Goal: Transaction & Acquisition: Book appointment/travel/reservation

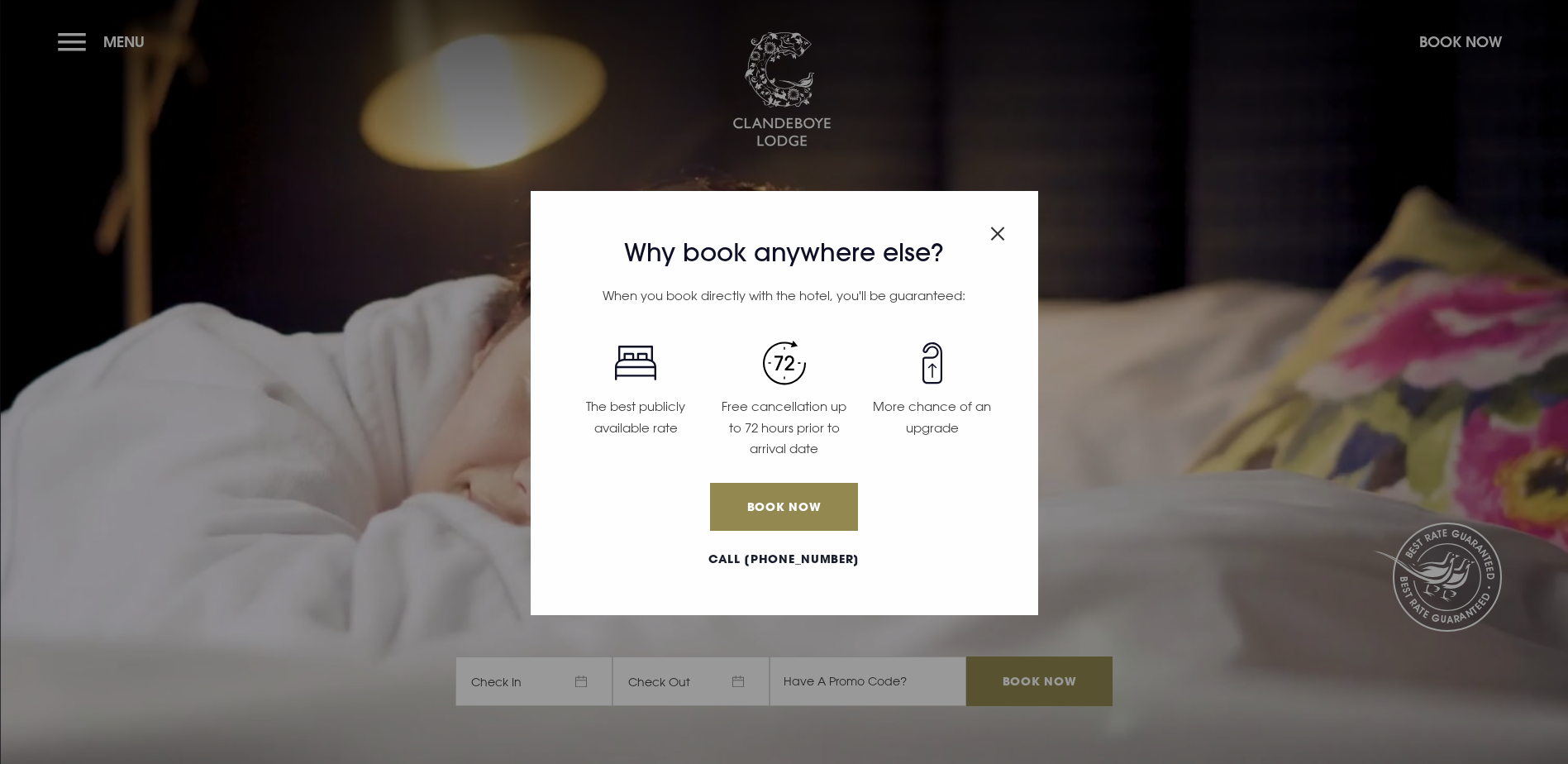
click at [992, 224] on span "Close modal" at bounding box center [997, 229] width 15 height 32
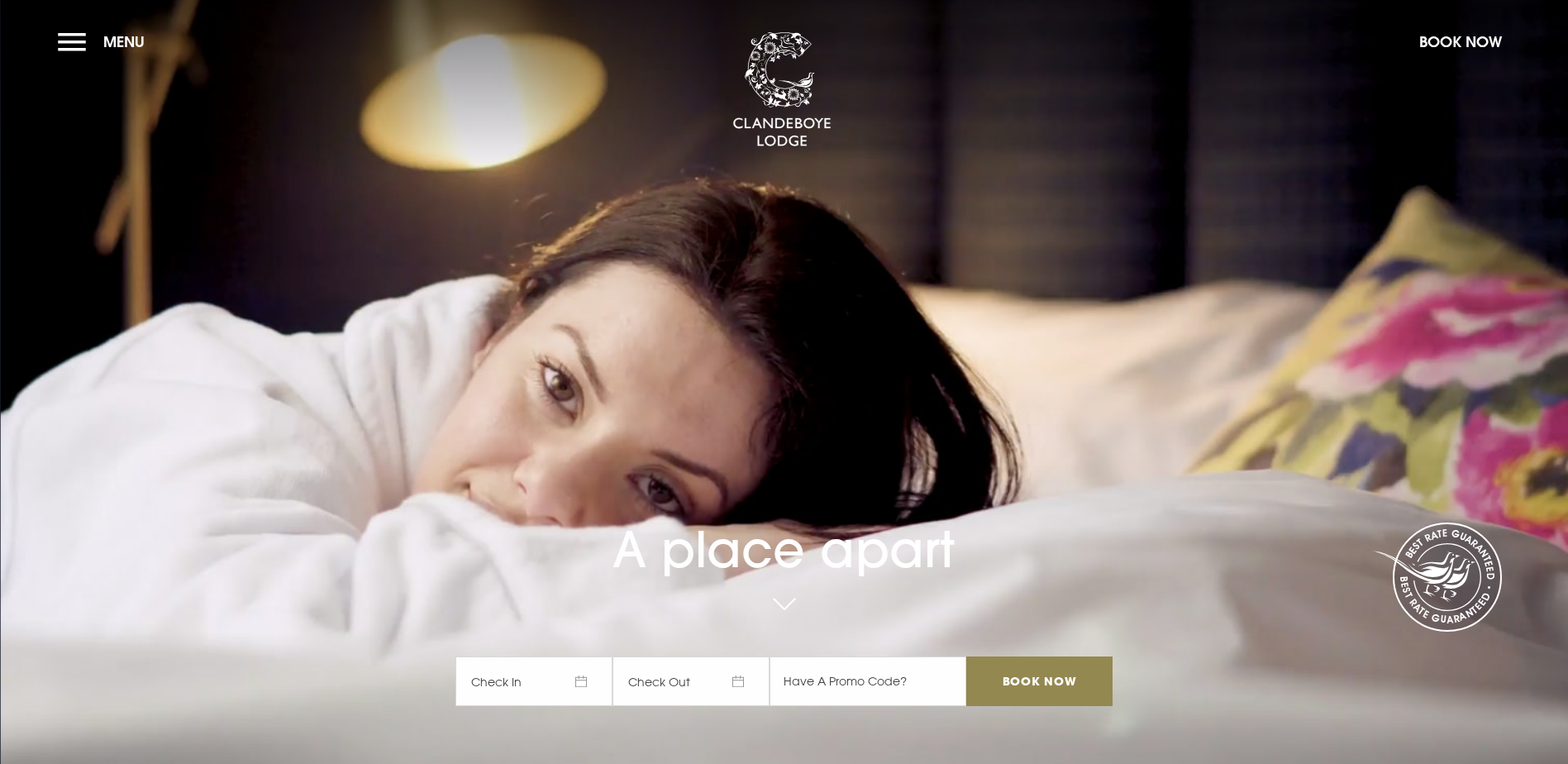
click at [38, 35] on section "A place apart Check In Check Out Mon Tue Wed Thur Fri Sat Sun Mon Tue Wed Thur …" at bounding box center [784, 382] width 1568 height 764
click at [60, 34] on button "Menu" at bounding box center [104, 42] width 95 height 35
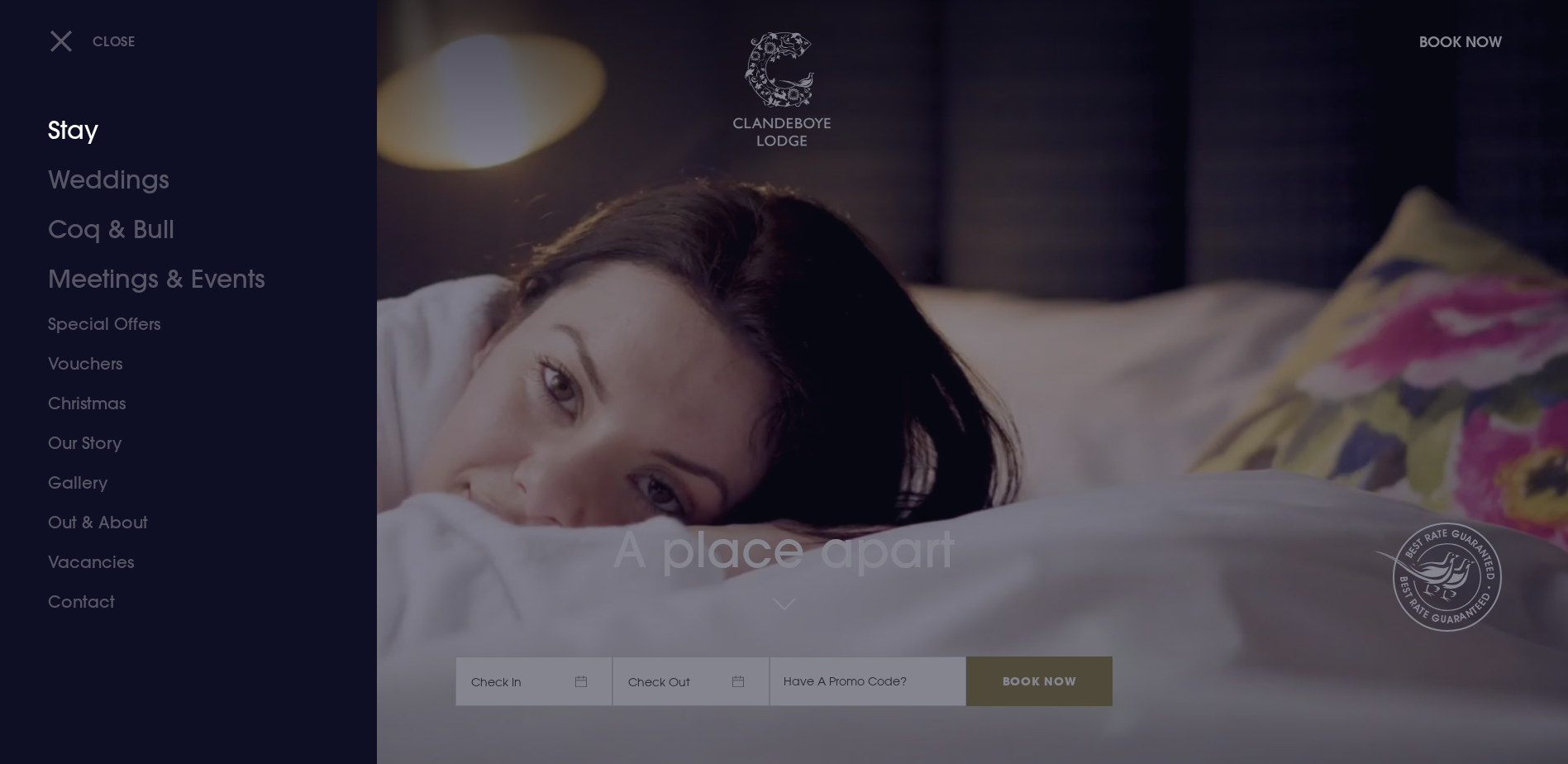
click at [75, 138] on link "Stay" at bounding box center [179, 130] width 261 height 50
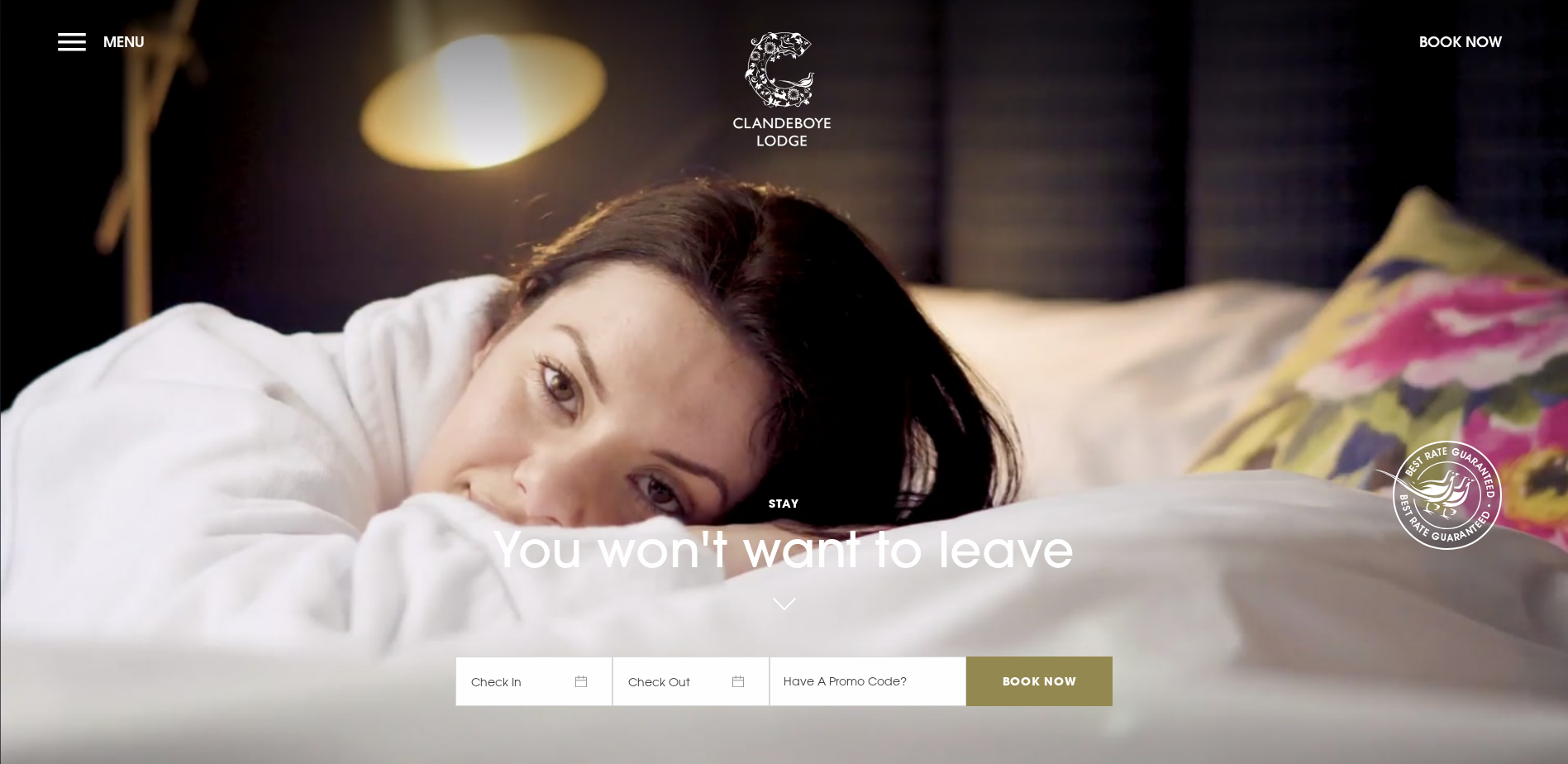
click at [543, 657] on span "Check In" at bounding box center [534, 681] width 157 height 50
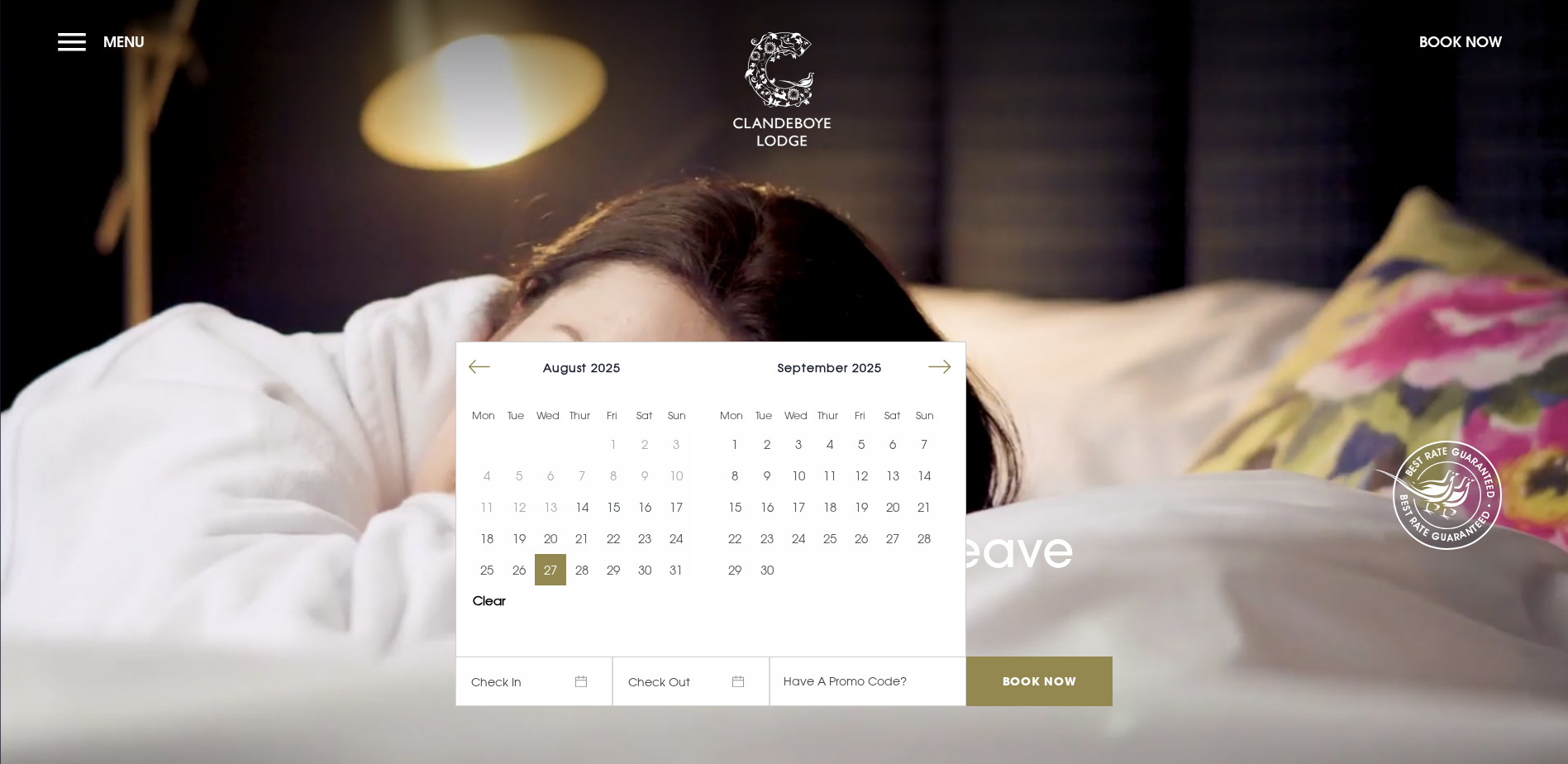
click at [559, 553] on button "27" at bounding box center [550, 569] width 31 height 31
click at [591, 553] on button "28" at bounding box center [582, 569] width 31 height 31
click at [989, 657] on input "Book Now" at bounding box center [1038, 681] width 145 height 50
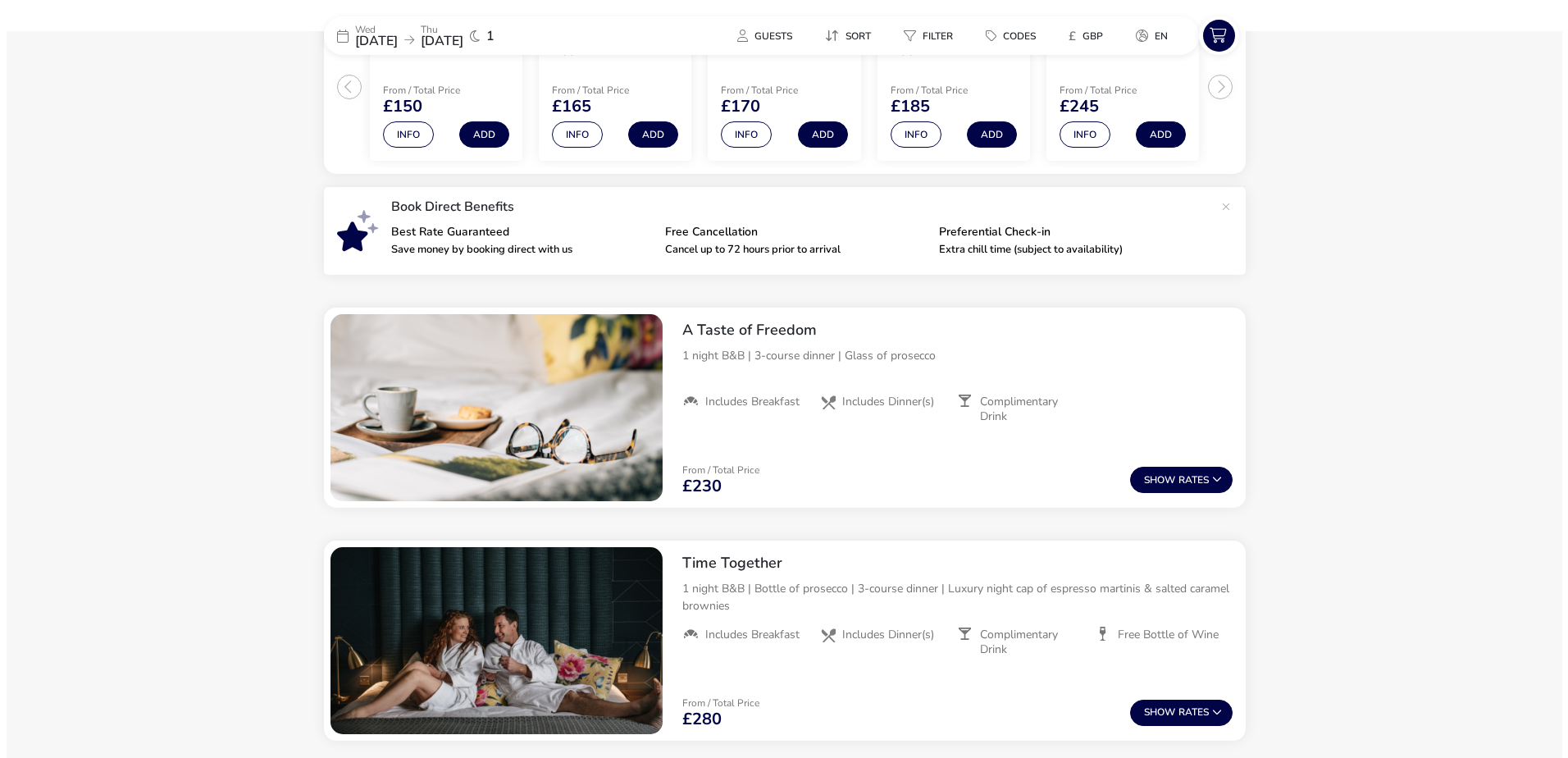
scroll to position [127, 0]
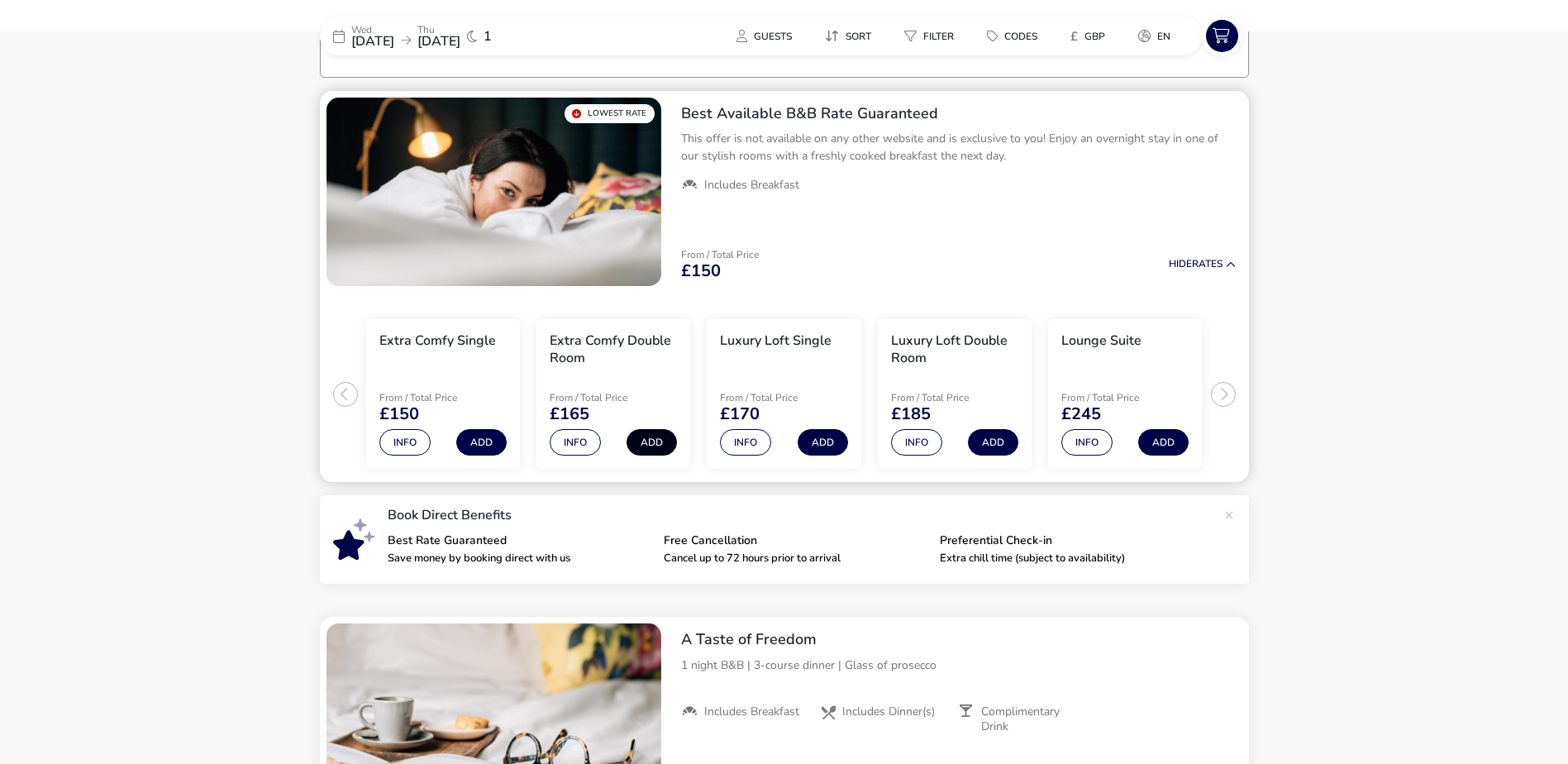
click at [654, 437] on button "Add" at bounding box center [652, 442] width 51 height 26
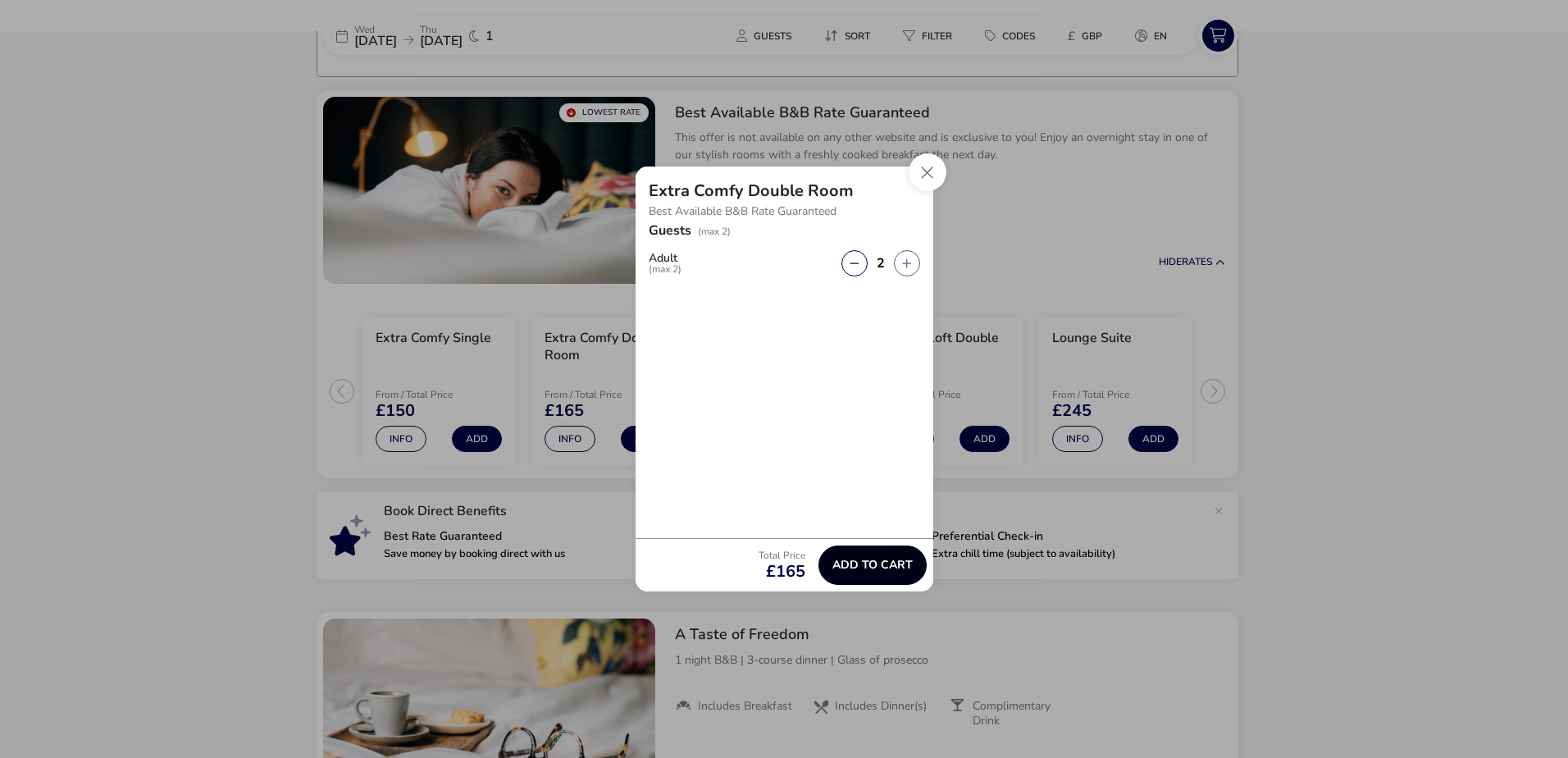
click at [851, 559] on span "Add to cart" at bounding box center [873, 564] width 80 height 13
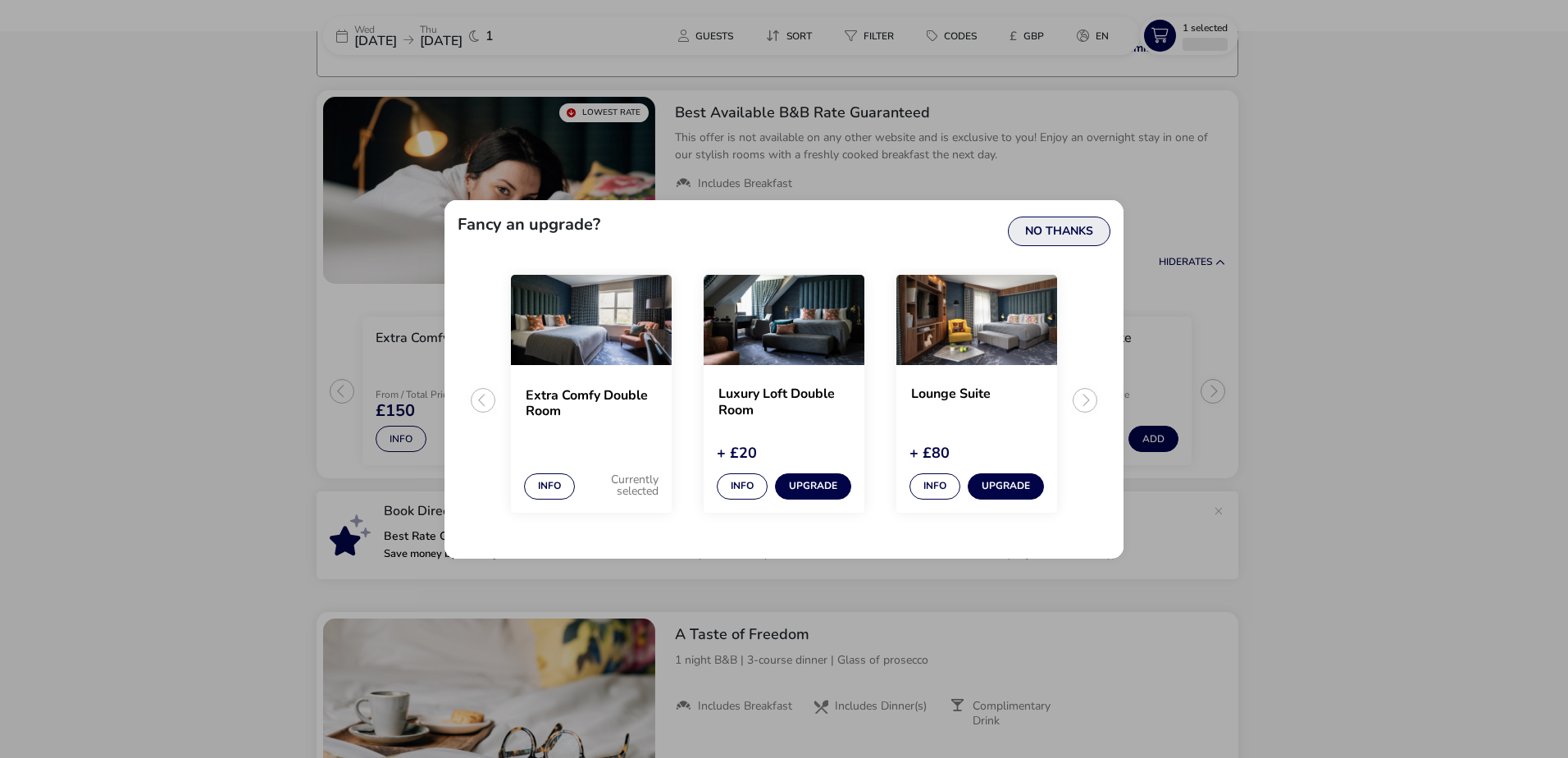
click at [1084, 228] on button "No Thanks" at bounding box center [1060, 231] width 103 height 29
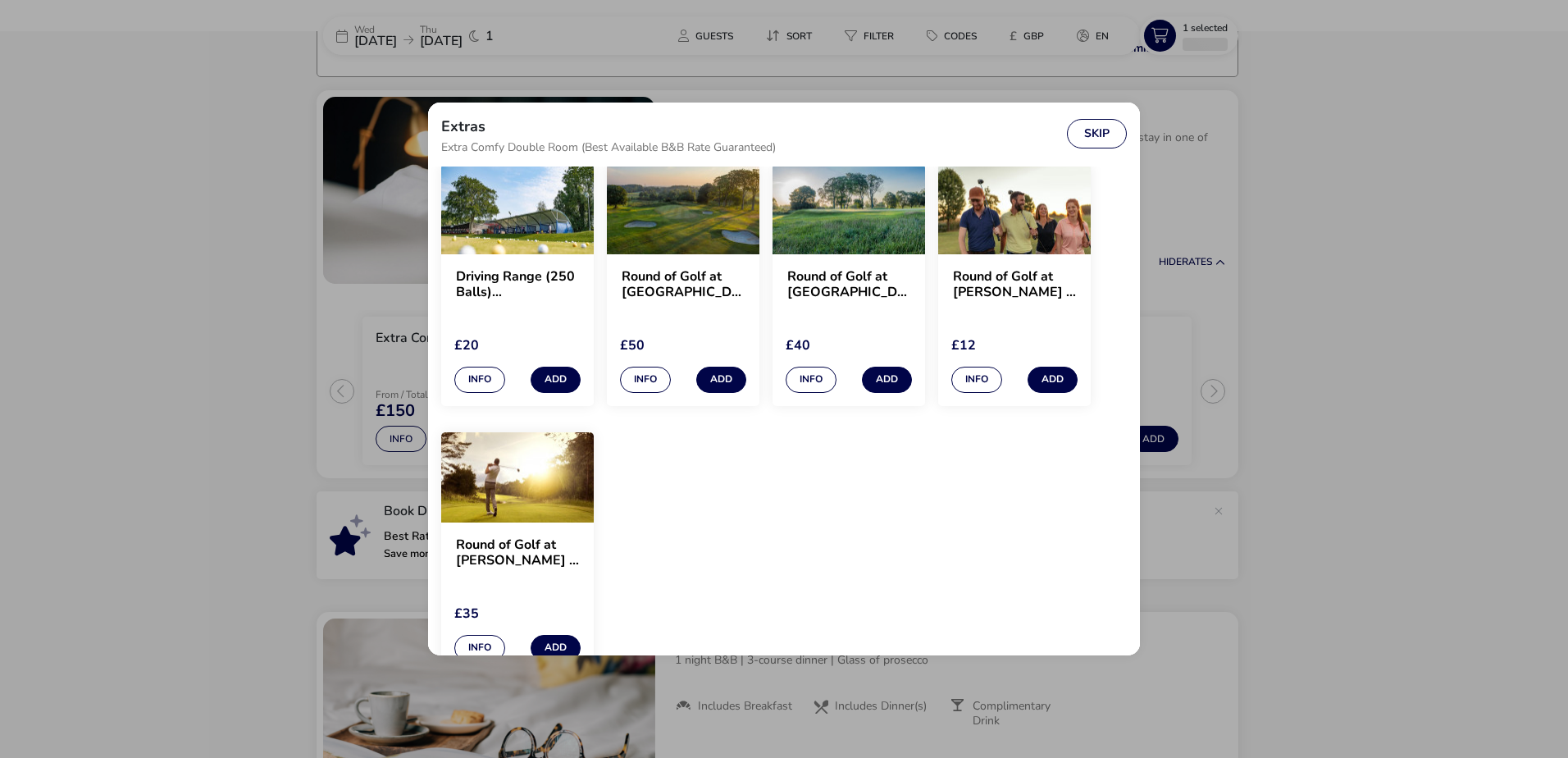
scroll to position [1218, 0]
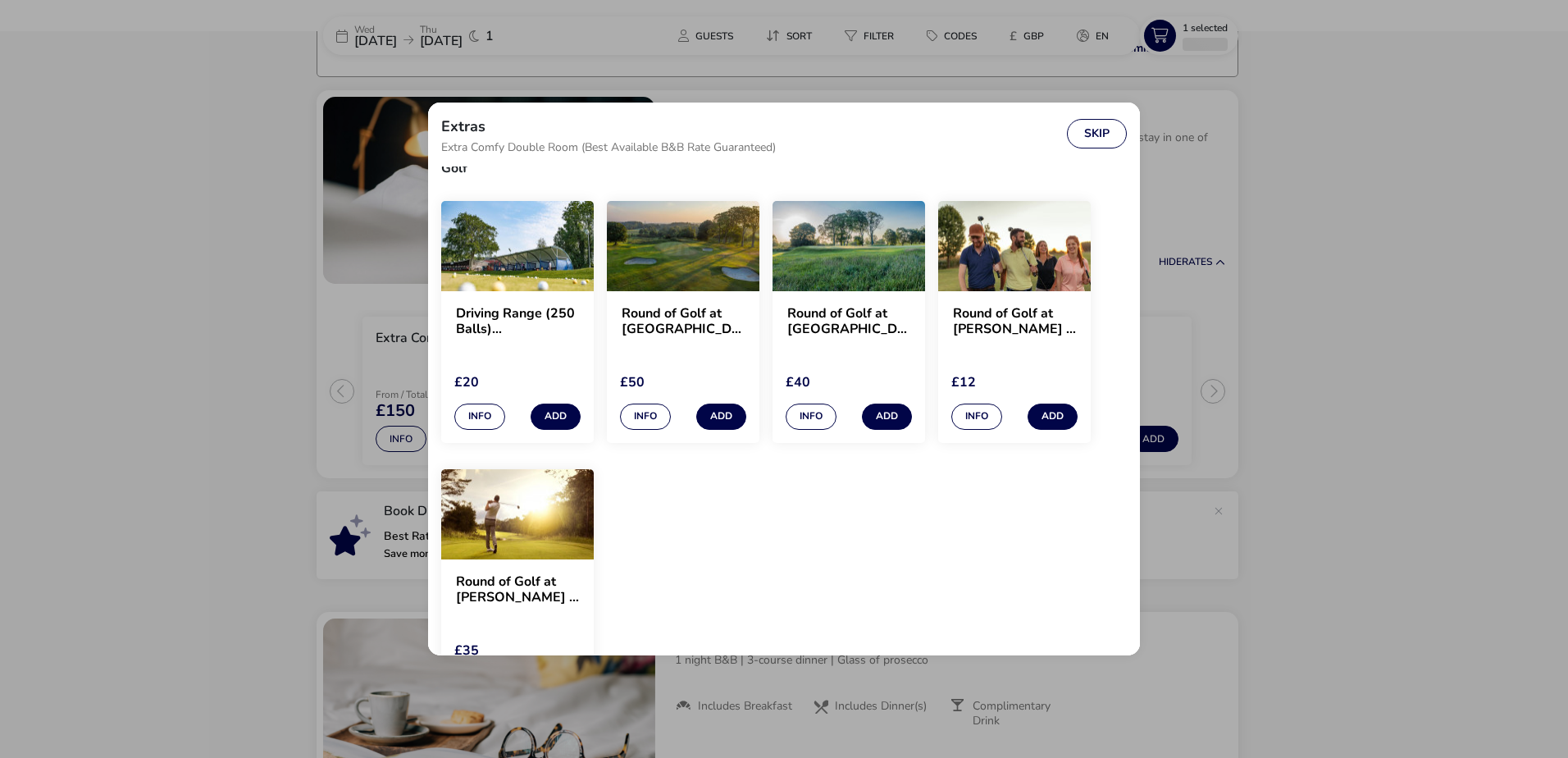
click at [1020, 299] on div "Round of Golf at Blackwood GC – 18-Hole (Par 3)" at bounding box center [1015, 333] width 153 height 84
click at [985, 419] on button "Info" at bounding box center [976, 416] width 51 height 26
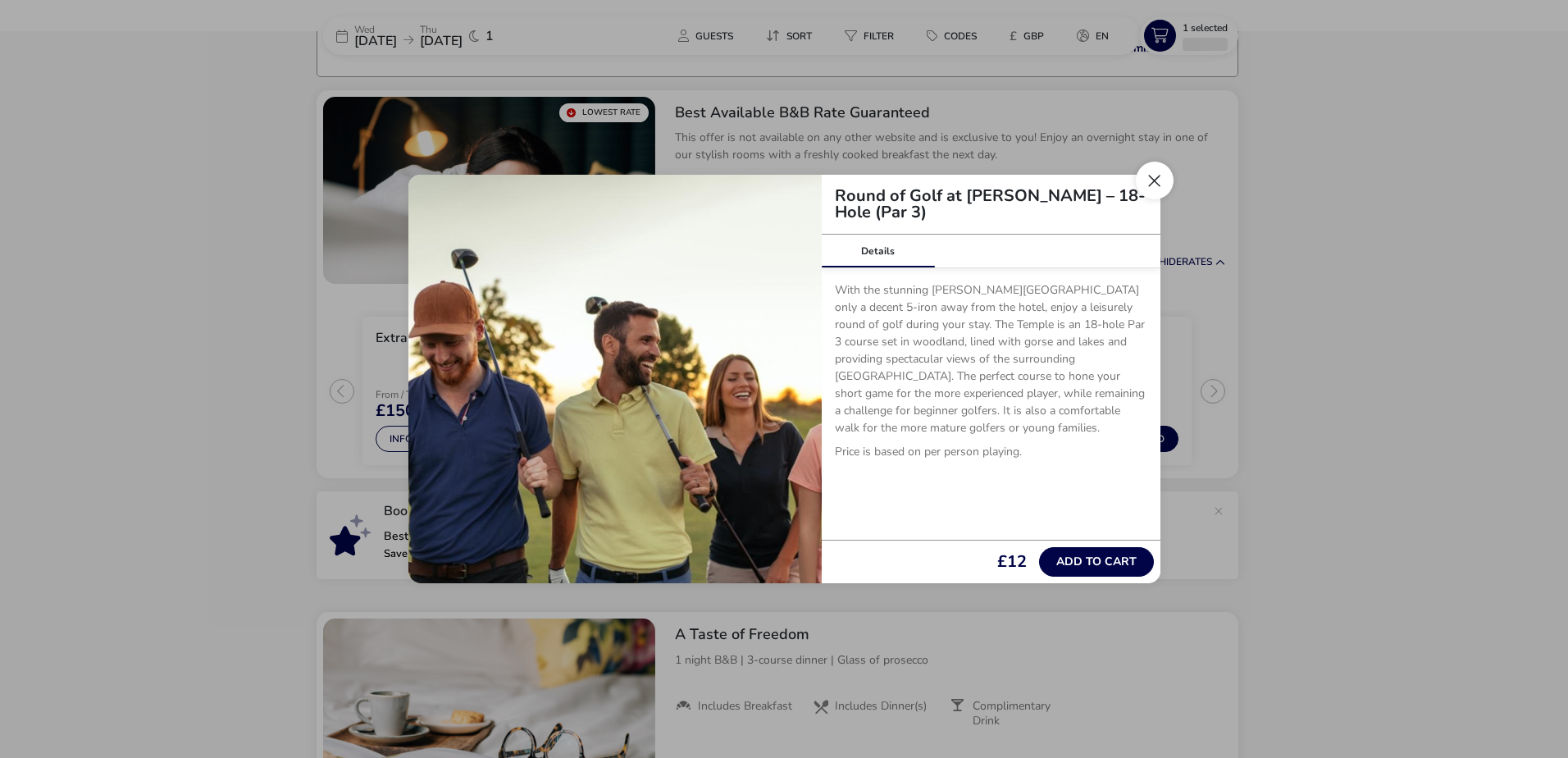
click at [1152, 192] on button "Close" at bounding box center [1154, 180] width 38 height 38
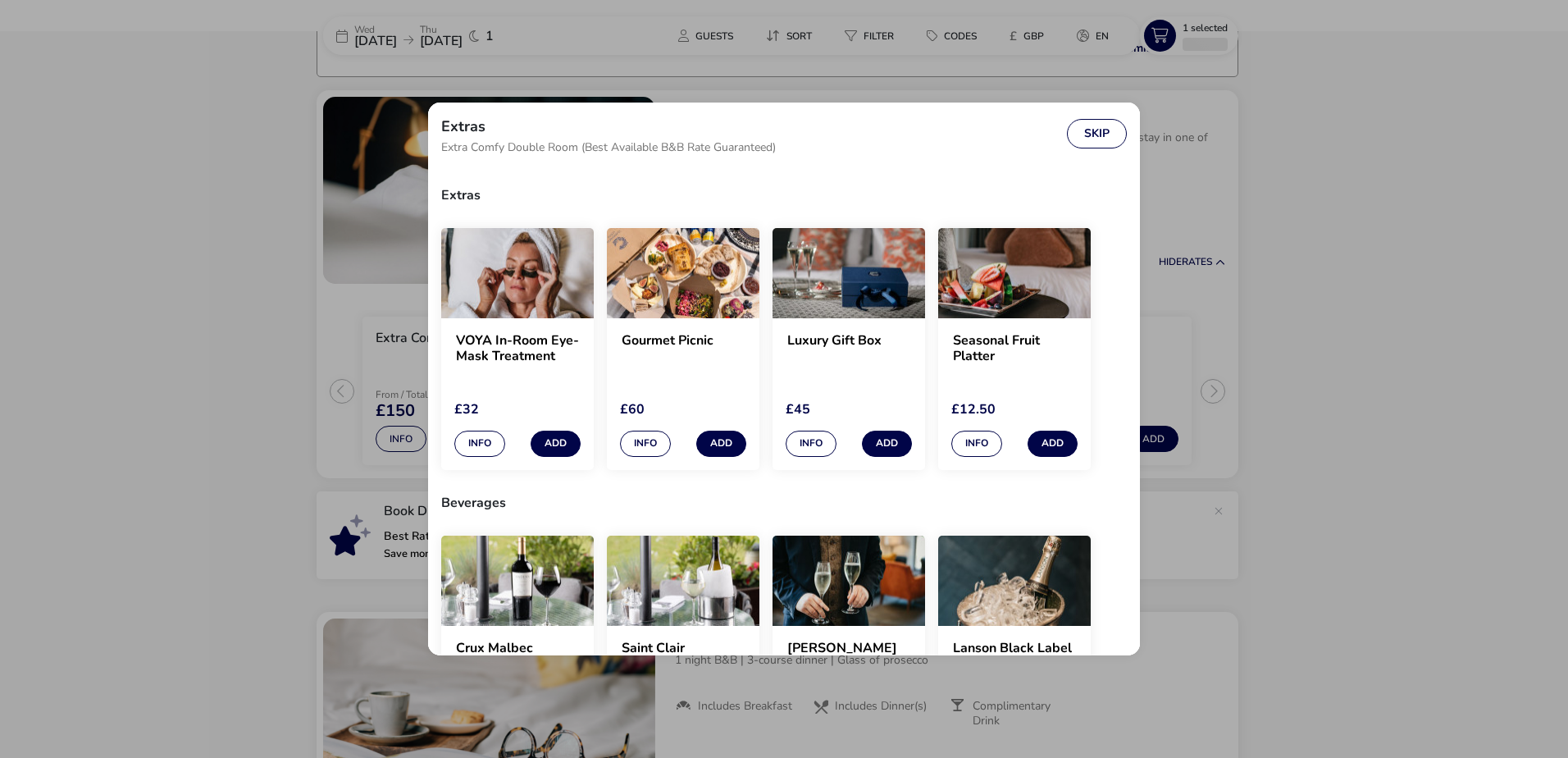
scroll to position [1224, 0]
